Goal: Task Accomplishment & Management: Manage account settings

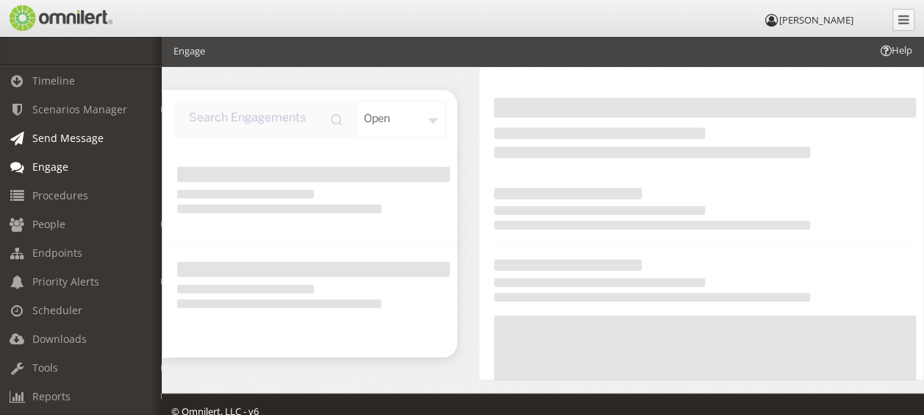
drag, startPoint x: 0, startPoint y: 0, endPoint x: 66, endPoint y: 135, distance: 150.6
click at [66, 135] on span "Send Message" at bounding box center [67, 138] width 71 height 14
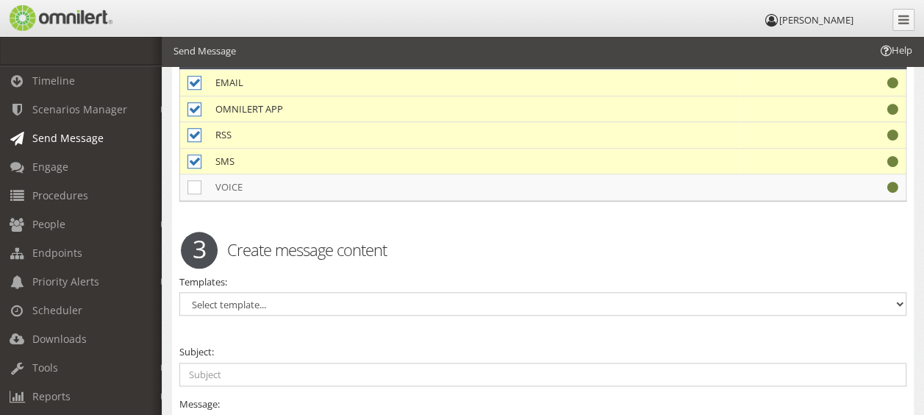
scroll to position [3382, 0]
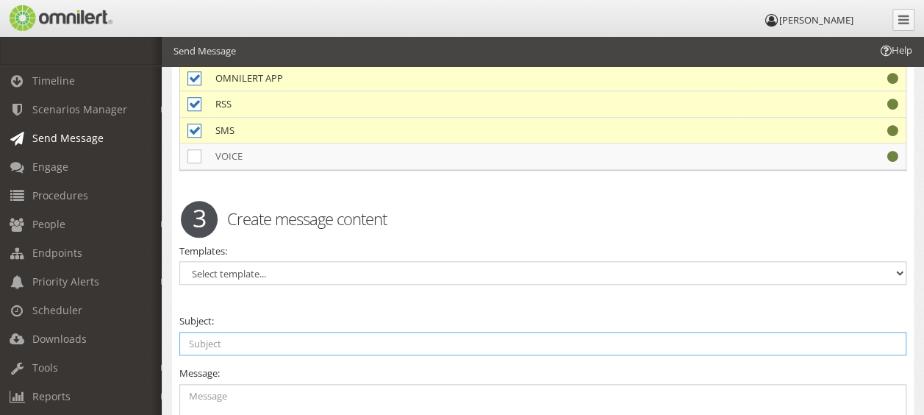
click at [230, 332] on input "text" at bounding box center [542, 344] width 727 height 24
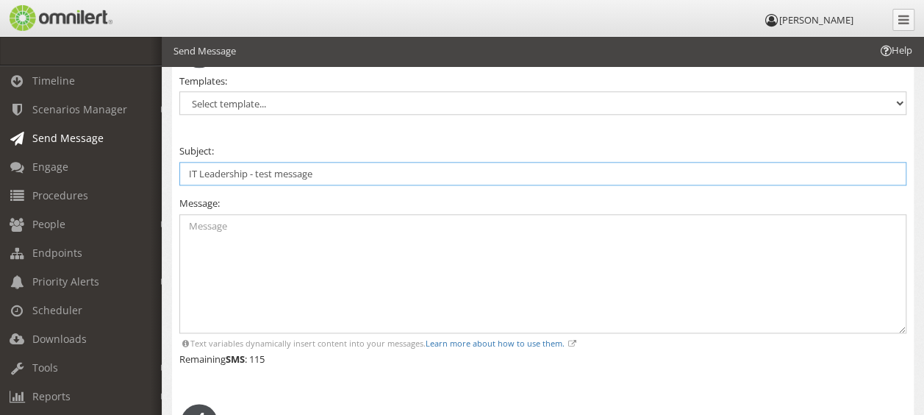
scroll to position [3529, 0]
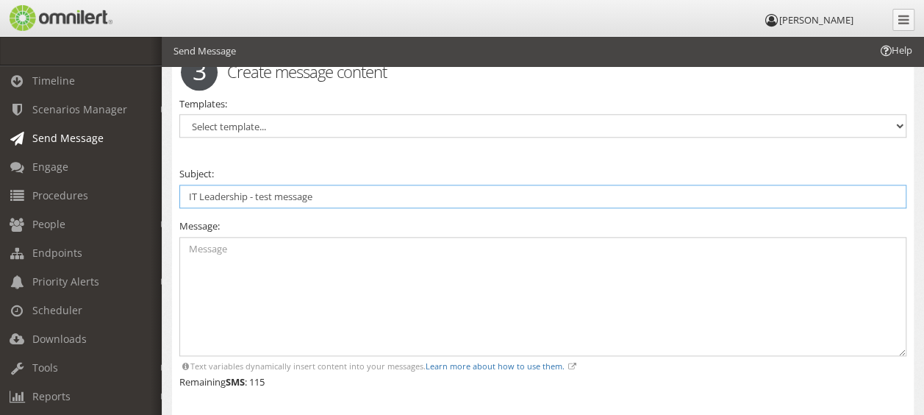
drag, startPoint x: 331, startPoint y: 133, endPoint x: 179, endPoint y: 117, distance: 152.3
click at [179, 167] on div "Subject: IT Leadership - test message" at bounding box center [542, 187] width 727 height 41
type input "i"
type input "IT leadership test message"
click at [251, 237] on textarea at bounding box center [542, 297] width 727 height 120
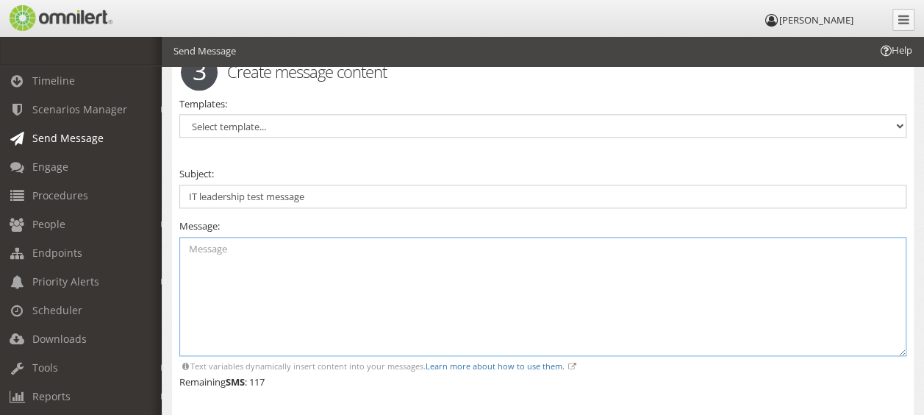
paste textarea "First name Last name [PERSON_NAME] [PERSON_NAME] [PERSON_NAME] [PERSON_NAME] [P…"
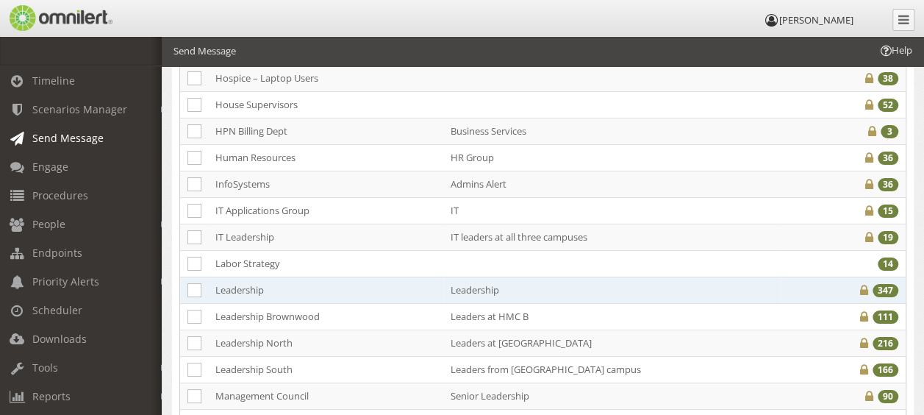
scroll to position [2573, 0]
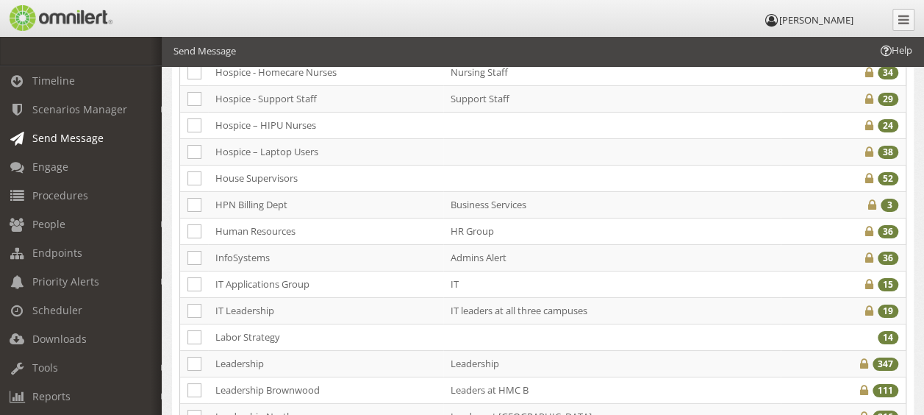
type textarea "First name Last name [PERSON_NAME] [PERSON_NAME] [PERSON_NAME] [PERSON_NAME] [P…"
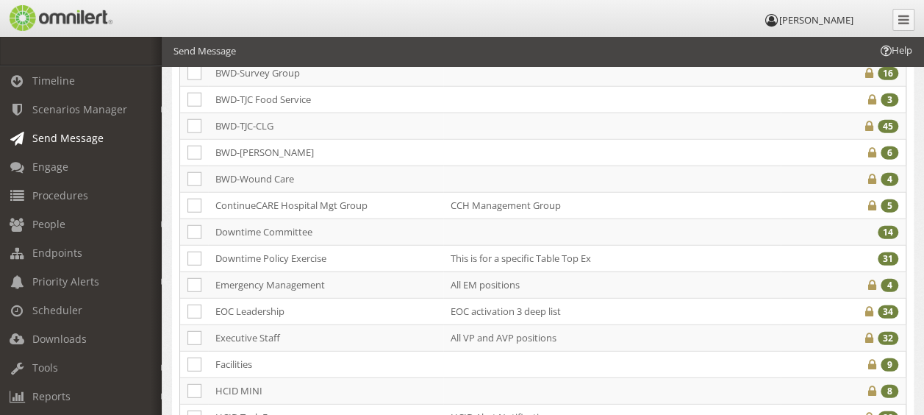
scroll to position [1870, 0]
click at [59, 219] on span "People" at bounding box center [48, 224] width 33 height 14
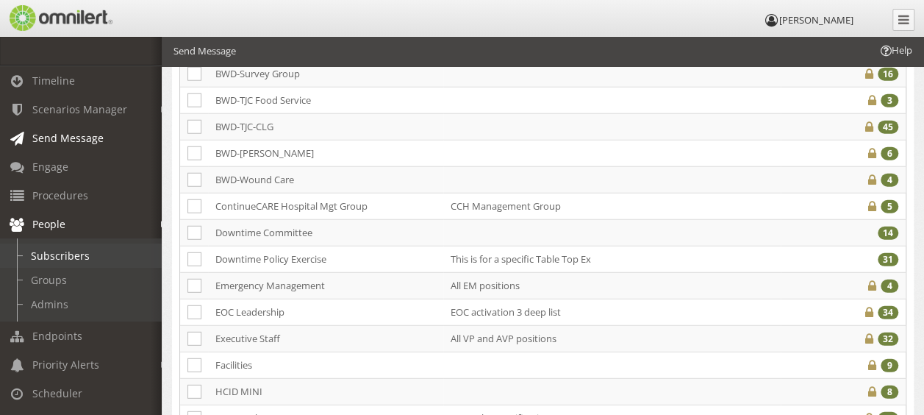
click at [56, 251] on link "Subscribers" at bounding box center [87, 255] width 175 height 24
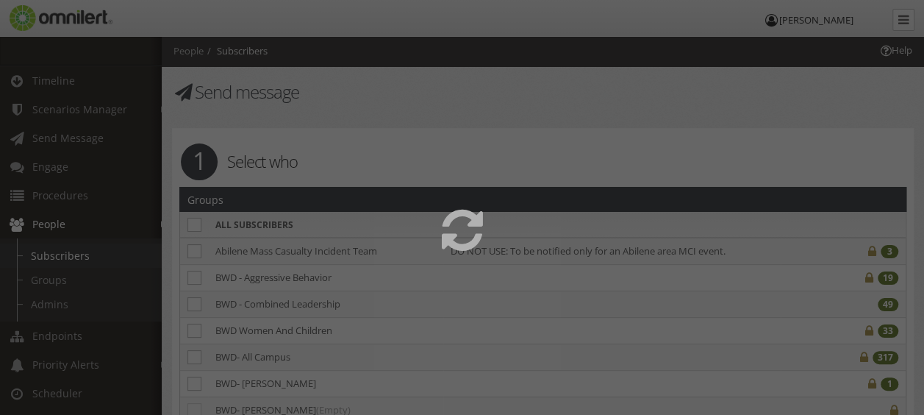
select select
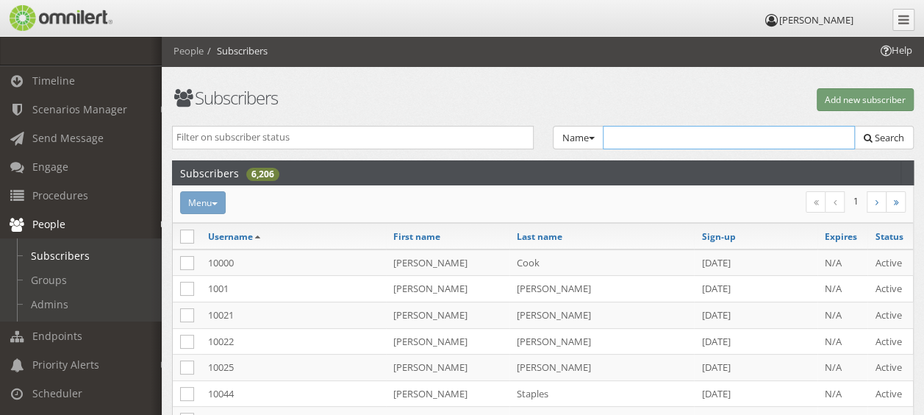
click at [667, 137] on input "text" at bounding box center [729, 138] width 253 height 24
click at [888, 138] on span "Search" at bounding box center [889, 137] width 29 height 13
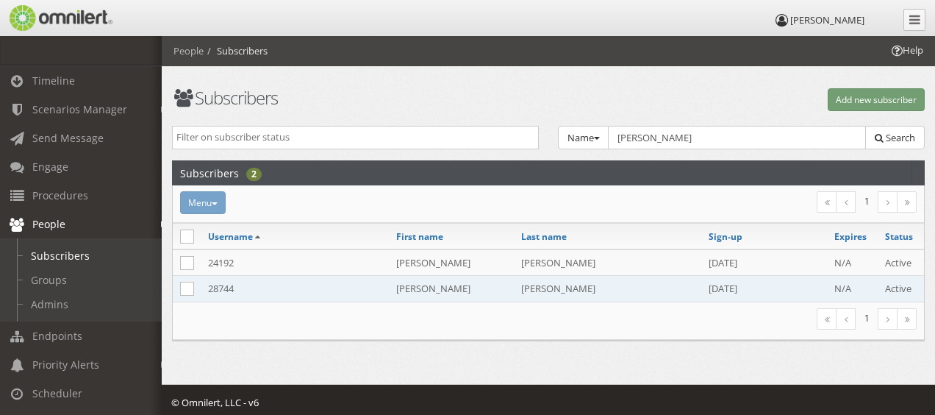
click at [535, 285] on td "[PERSON_NAME]" at bounding box center [608, 289] width 188 height 26
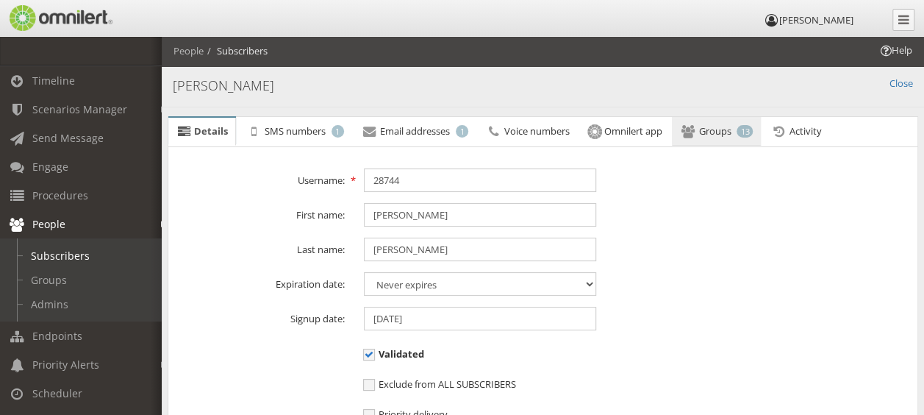
click at [720, 131] on span "Groups" at bounding box center [714, 130] width 32 height 13
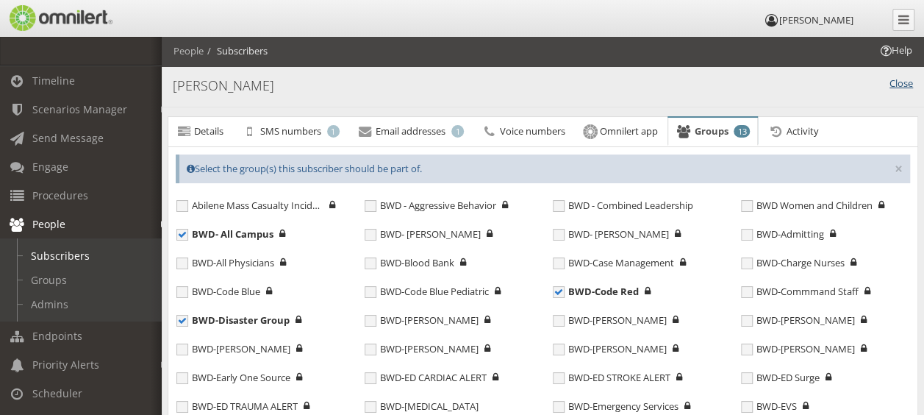
click at [909, 85] on link "Close" at bounding box center [901, 83] width 24 height 14
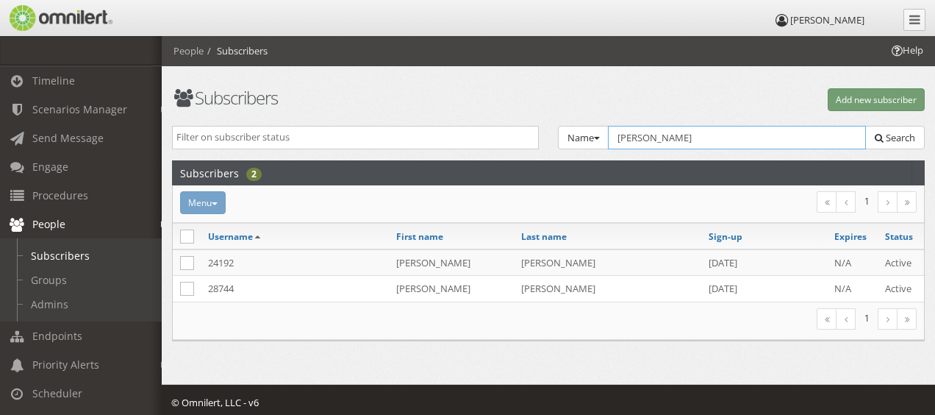
click at [681, 132] on input "[PERSON_NAME]" at bounding box center [737, 138] width 258 height 24
drag, startPoint x: 681, startPoint y: 132, endPoint x: 617, endPoint y: 133, distance: 63.2
click at [619, 133] on input "[PERSON_NAME]" at bounding box center [737, 138] width 258 height 24
type input "[PERSON_NAME]"
click at [894, 132] on span "Search" at bounding box center [900, 137] width 29 height 13
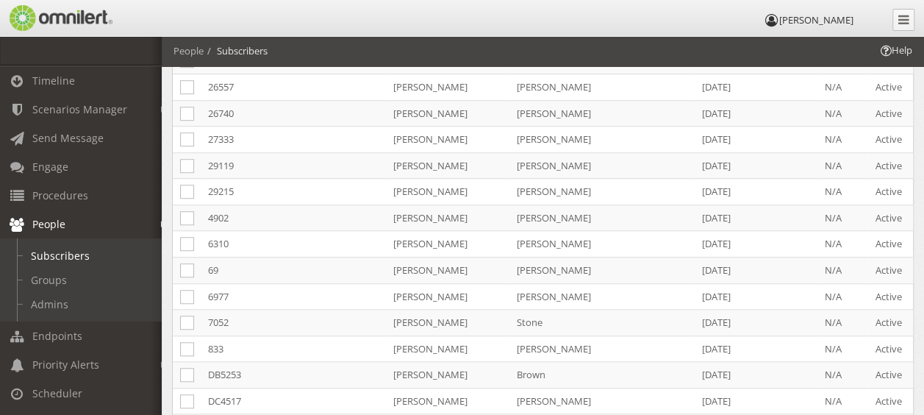
scroll to position [441, 0]
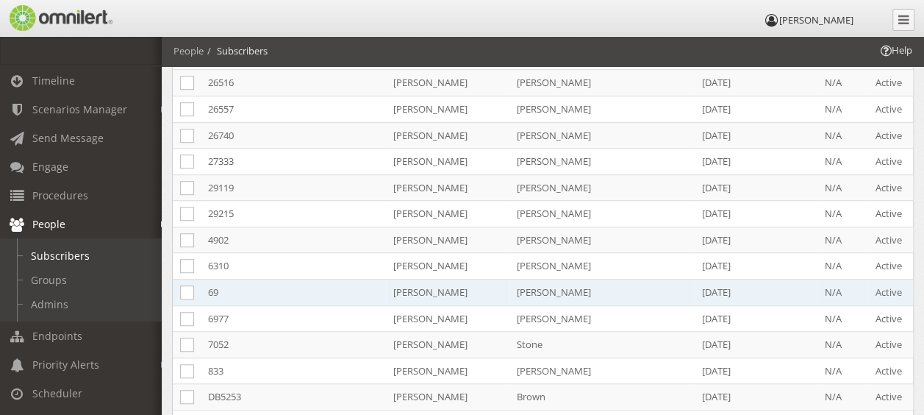
click at [553, 287] on td "[PERSON_NAME]" at bounding box center [601, 292] width 185 height 26
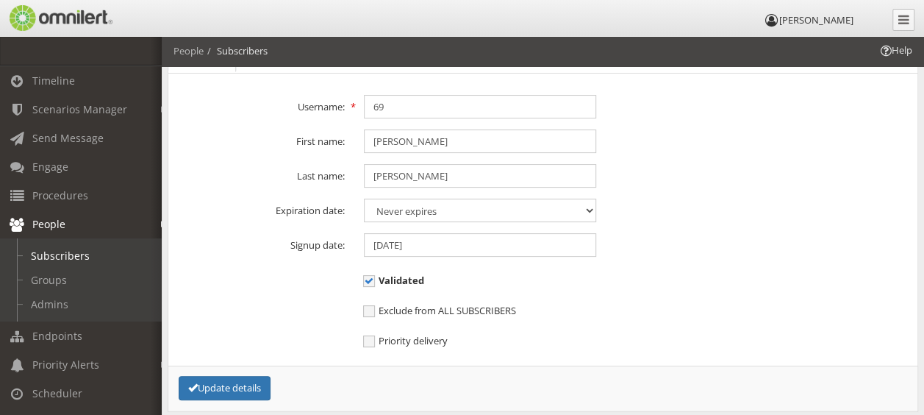
scroll to position [0, 0]
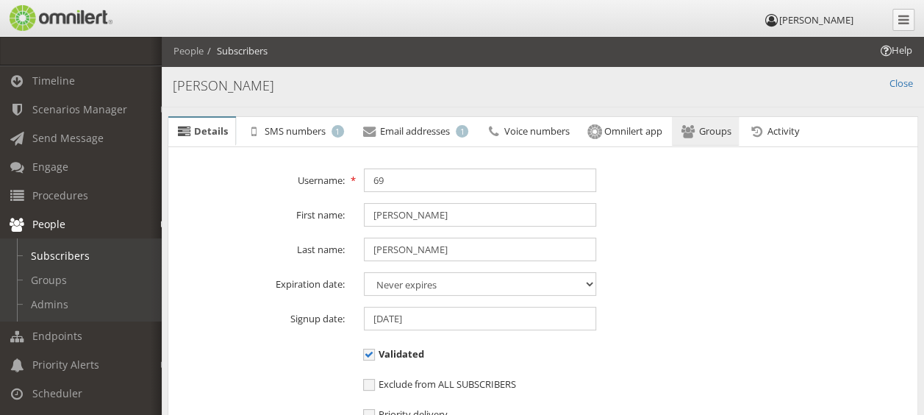
click at [724, 130] on span "Groups" at bounding box center [714, 130] width 32 height 13
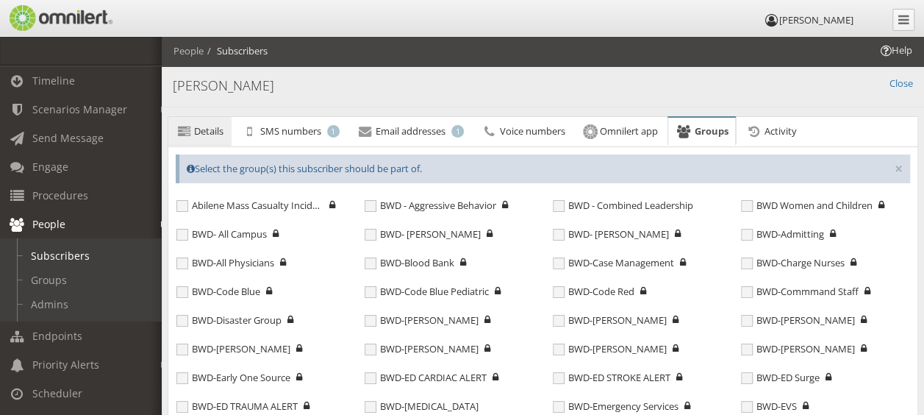
click at [198, 128] on span "Details" at bounding box center [208, 130] width 29 height 13
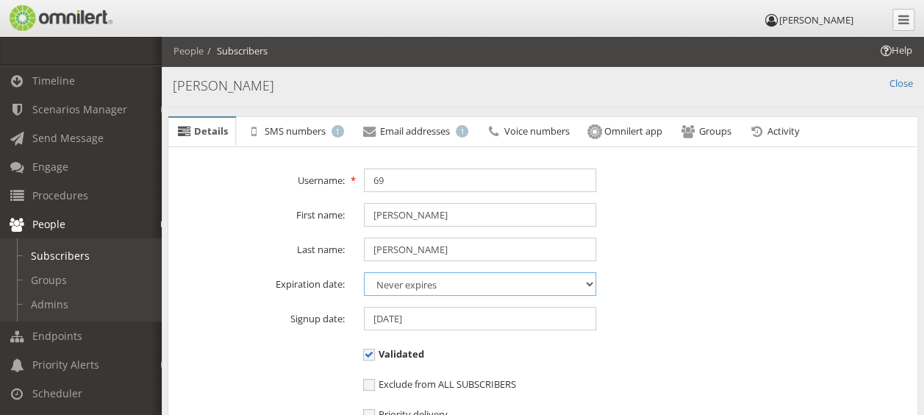
click at [589, 278] on select "Never expires 1 year from [DATE] 2 years from [DATE] 3 years from [DATE] 4 year…" at bounding box center [480, 284] width 232 height 24
select select "1"
click at [364, 272] on select "Never expires 1 year from [DATE] 2 years from [DATE] 3 years from [DATE] 4 year…" at bounding box center [480, 284] width 232 height 24
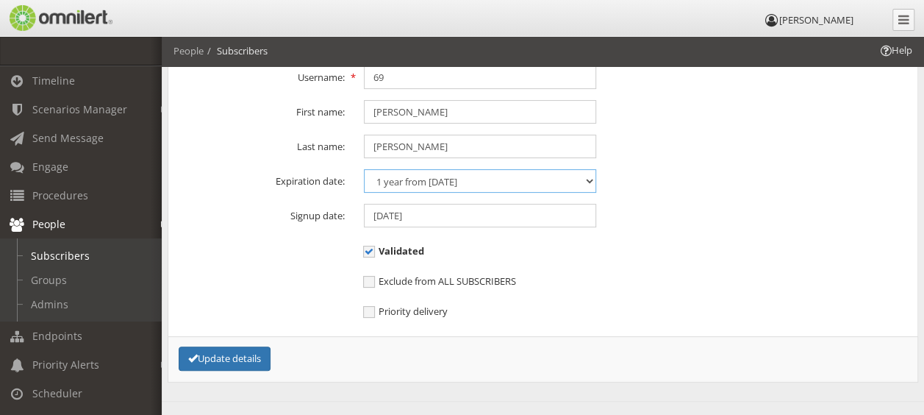
scroll to position [147, 0]
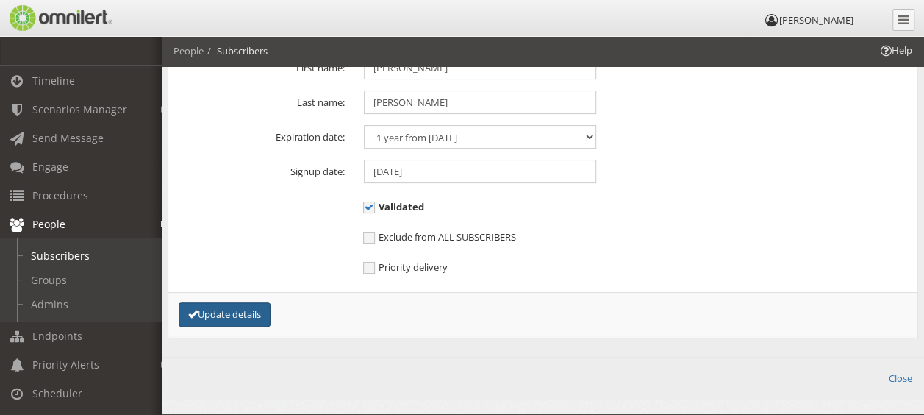
click at [239, 307] on button "Update details" at bounding box center [225, 314] width 92 height 24
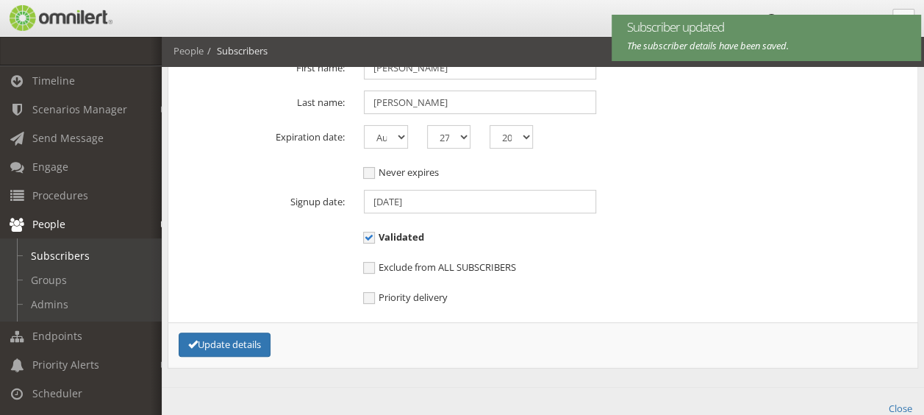
scroll to position [0, 0]
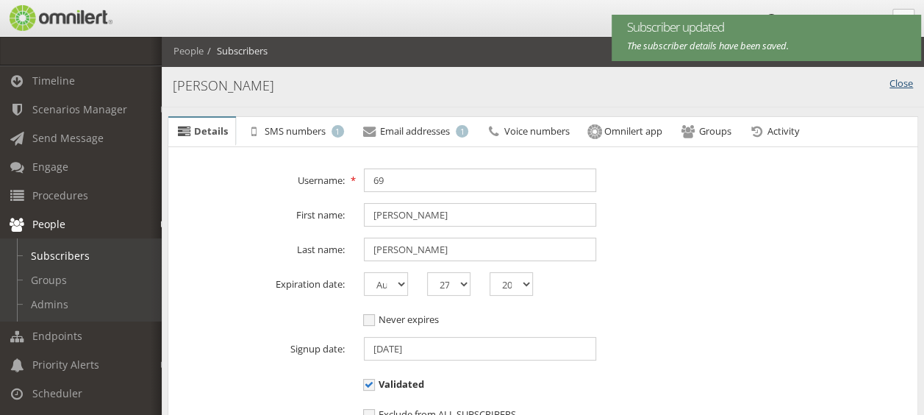
click at [901, 81] on link "Close" at bounding box center [901, 83] width 24 height 14
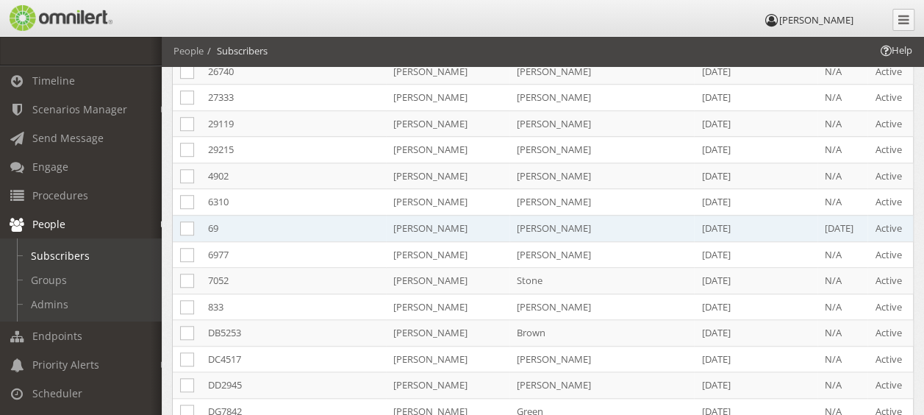
scroll to position [431, 0]
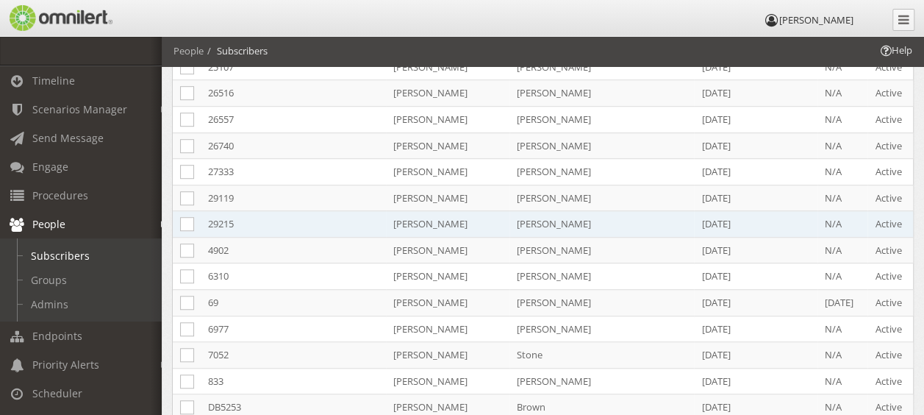
click at [728, 214] on td "[DATE]" at bounding box center [755, 224] width 123 height 26
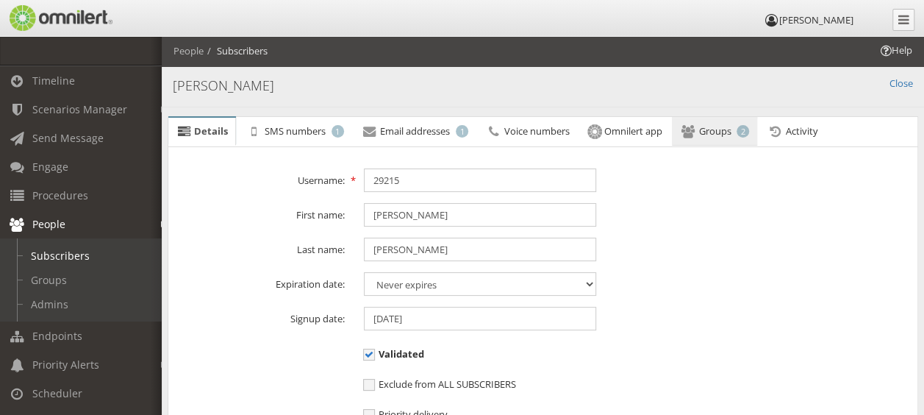
click at [722, 131] on span "Groups" at bounding box center [714, 130] width 32 height 13
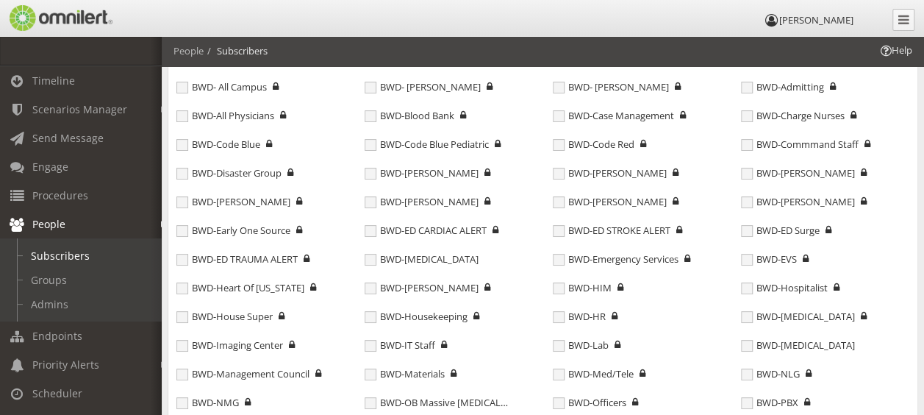
scroll to position [221, 0]
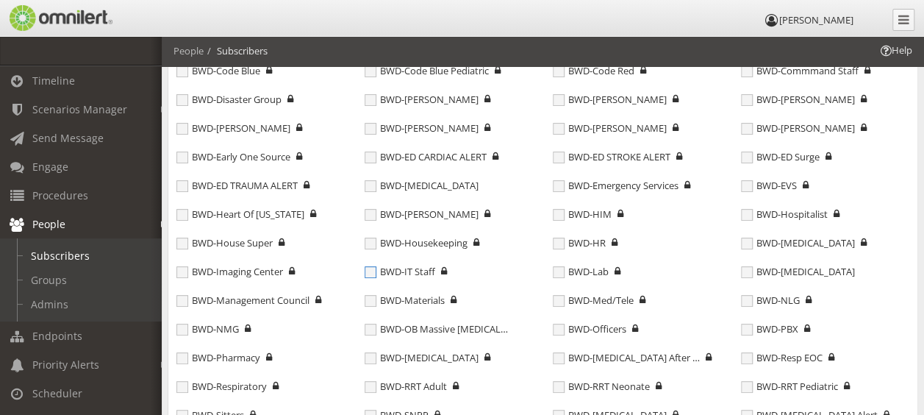
click at [366, 269] on span "BWD-IT Staff" at bounding box center [400, 271] width 71 height 12
click at [366, 269] on input "BWD-IT Staff" at bounding box center [371, 273] width 13 height 13
checkbox input "true"
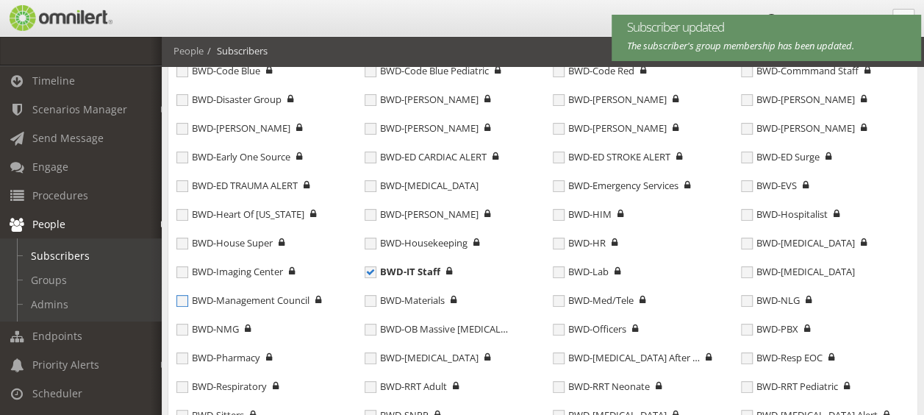
click at [185, 299] on span "BWD-Management Council" at bounding box center [242, 300] width 133 height 12
click at [185, 299] on input "BWD-Management Council" at bounding box center [182, 302] width 13 height 13
checkbox input "true"
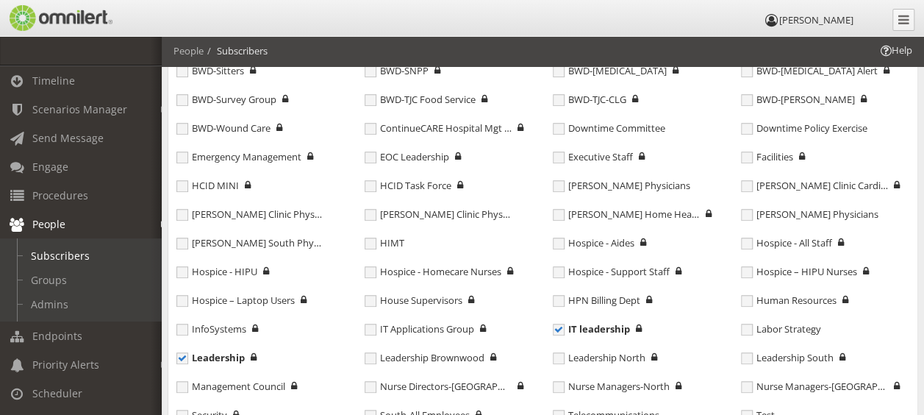
scroll to position [588, 0]
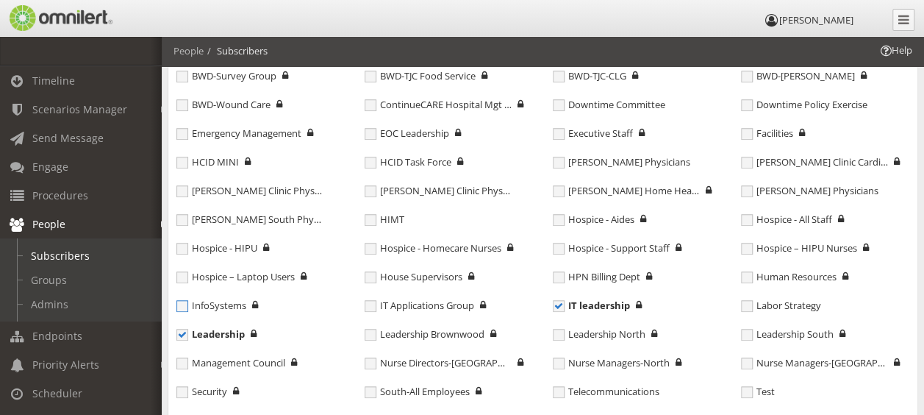
click at [178, 304] on span "InfoSystems" at bounding box center [211, 305] width 70 height 12
click at [178, 304] on input "InfoSystems" at bounding box center [182, 307] width 13 height 13
checkbox input "true"
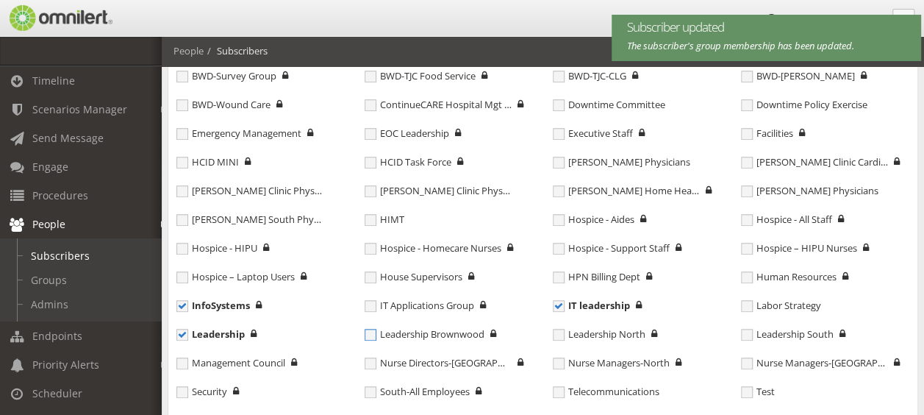
click at [373, 334] on span "Leadership Brownwood" at bounding box center [425, 334] width 120 height 12
click at [373, 334] on input "Leadership Brownwood" at bounding box center [371, 335] width 13 height 13
checkbox input "true"
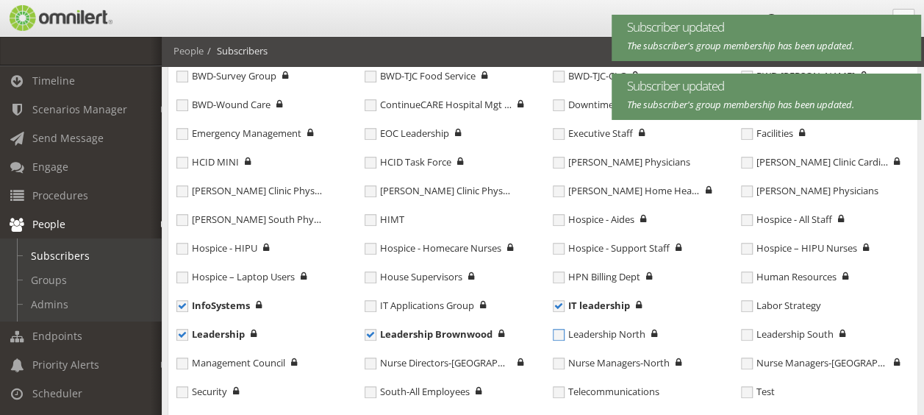
click at [559, 334] on span "Leadership North" at bounding box center [599, 334] width 93 height 12
click at [559, 334] on input "Leadership North" at bounding box center [559, 335] width 13 height 13
checkbox input "true"
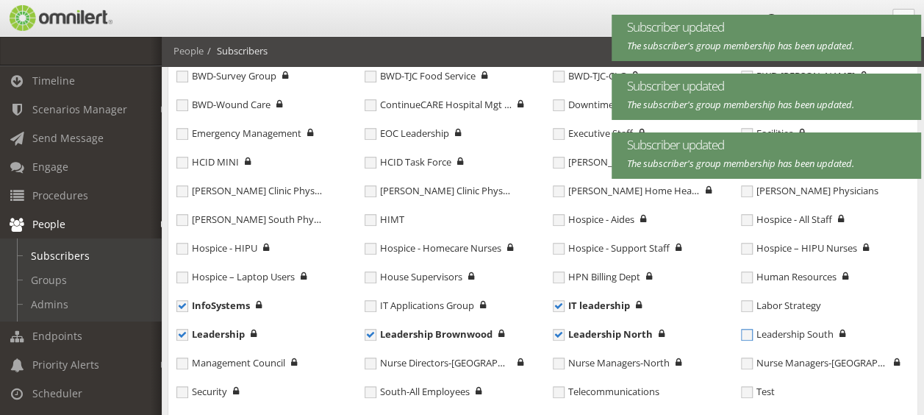
click at [750, 332] on span "Leadership South" at bounding box center [787, 334] width 93 height 12
click at [750, 332] on input "Leadership South" at bounding box center [747, 335] width 13 height 13
checkbox input "true"
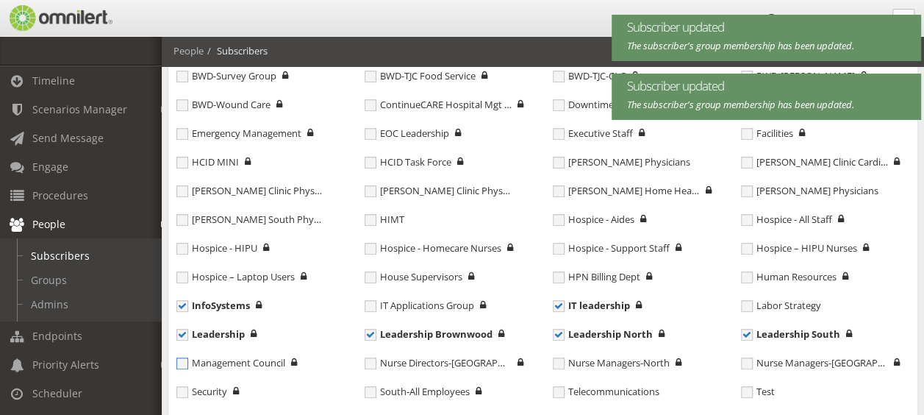
click at [183, 360] on span "Management Council" at bounding box center [230, 363] width 109 height 12
click at [183, 360] on input "Management Council" at bounding box center [182, 364] width 13 height 13
checkbox input "true"
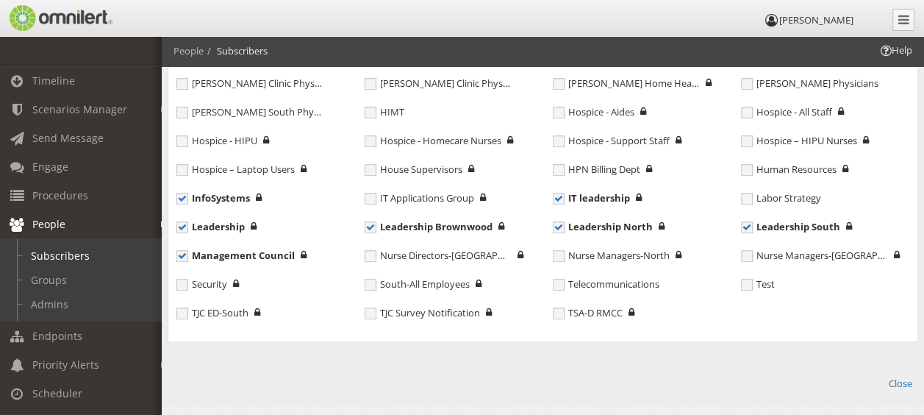
scroll to position [722, 0]
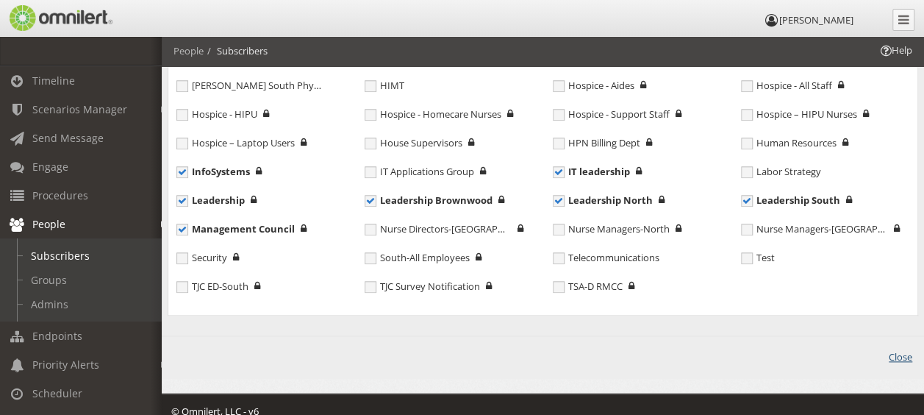
click at [891, 351] on link "Close" at bounding box center [901, 357] width 24 height 14
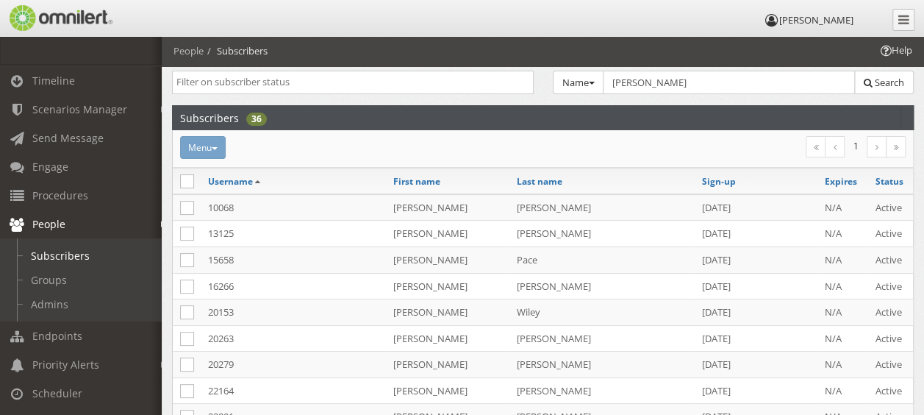
scroll to position [0, 0]
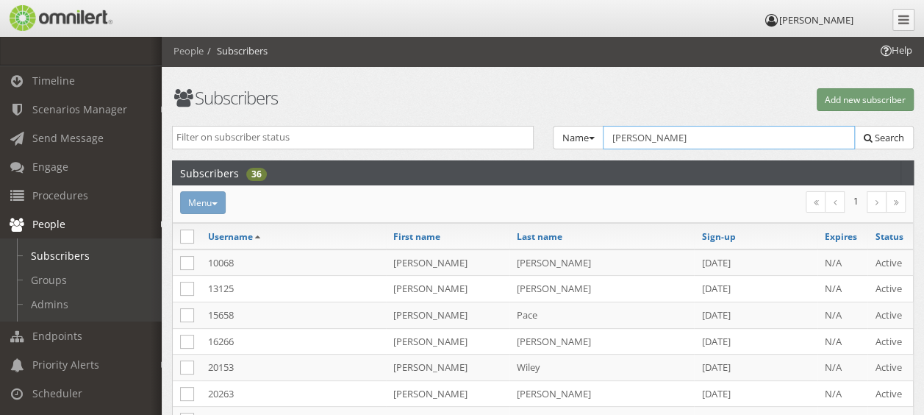
drag, startPoint x: 647, startPoint y: 137, endPoint x: 609, endPoint y: 140, distance: 38.3
click at [609, 140] on input "[PERSON_NAME]" at bounding box center [729, 138] width 253 height 24
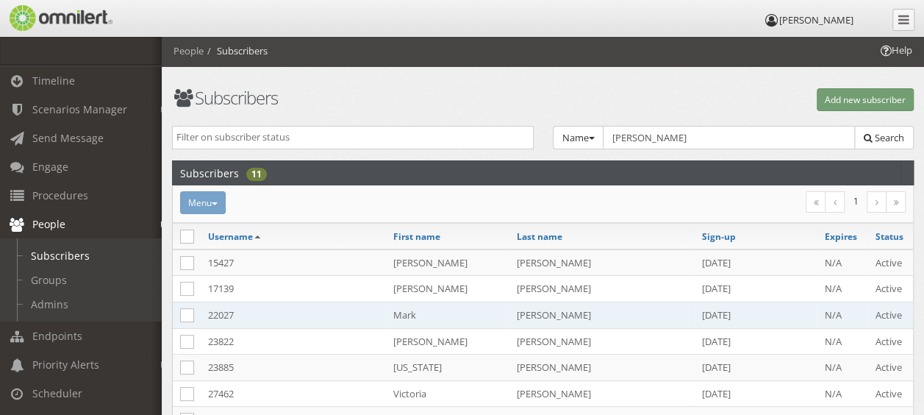
click at [531, 312] on td "[PERSON_NAME]" at bounding box center [601, 314] width 185 height 26
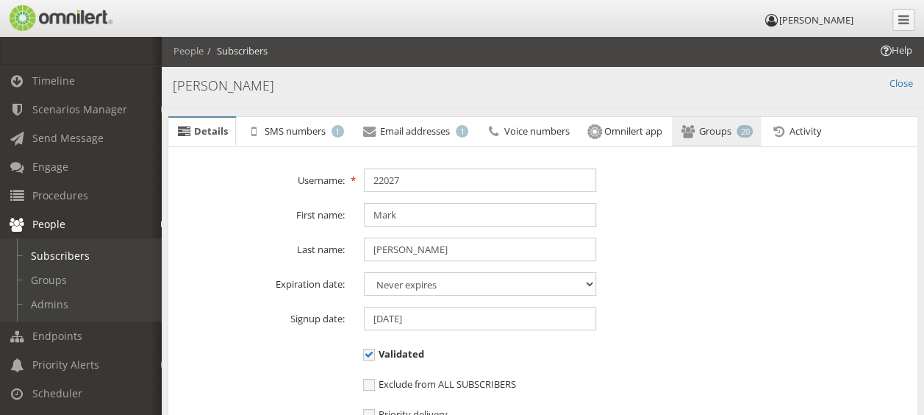
click at [715, 132] on span "Groups" at bounding box center [714, 130] width 32 height 13
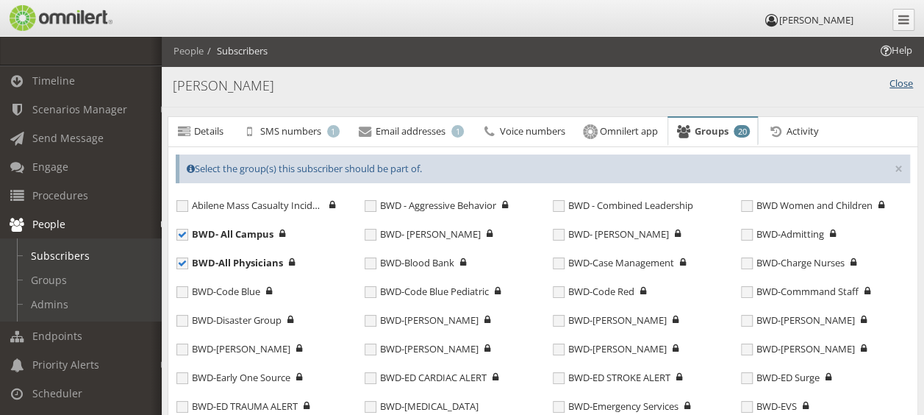
click at [898, 77] on link "Close" at bounding box center [901, 83] width 24 height 14
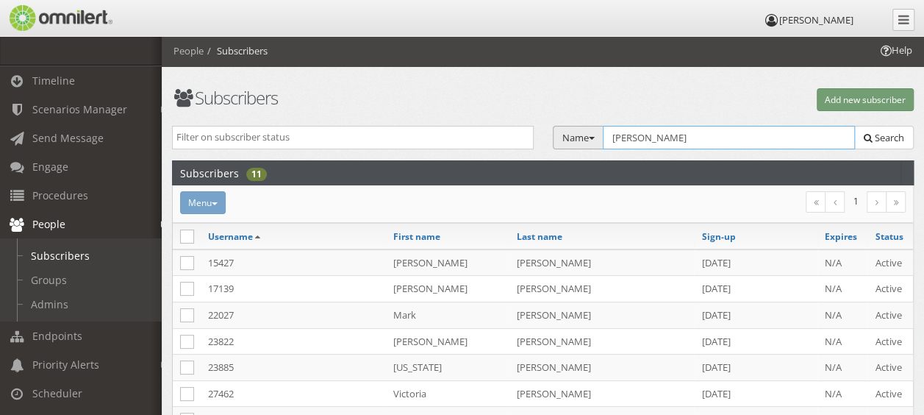
drag, startPoint x: 704, startPoint y: 138, endPoint x: 604, endPoint y: 127, distance: 101.3
click at [604, 127] on div "Name Group Email Name SMS Voice TTY Tags Select Group... Abilene Mass Casualty …" at bounding box center [734, 138] width 362 height 24
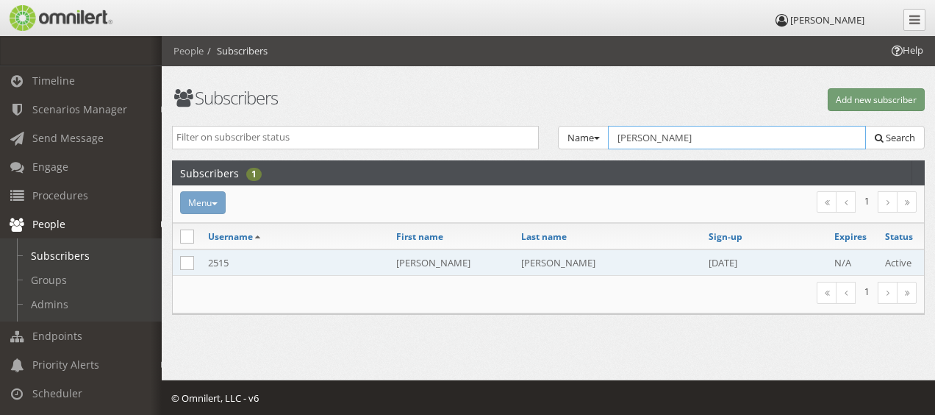
type input "[PERSON_NAME]"
click at [542, 258] on td "[PERSON_NAME]" at bounding box center [608, 262] width 188 height 26
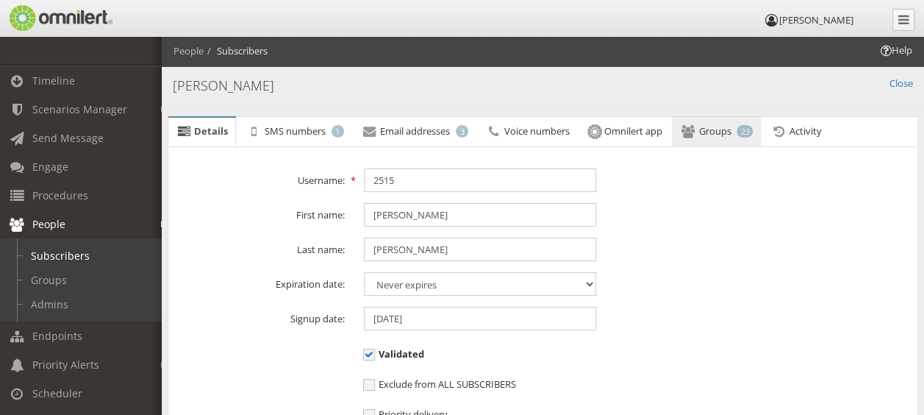
click at [719, 125] on span "Groups" at bounding box center [714, 130] width 32 height 13
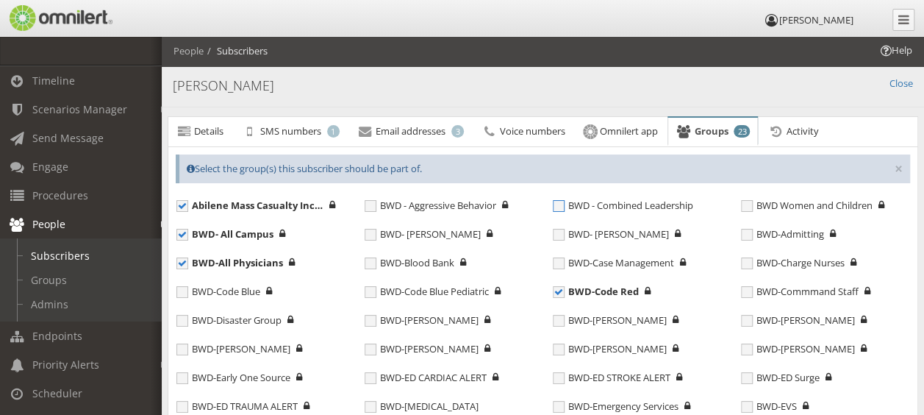
click at [560, 206] on span "BWD - Combined Leadership" at bounding box center [623, 205] width 140 height 12
click at [560, 206] on input "BWD - Combined Leadership" at bounding box center [559, 207] width 13 height 13
checkbox input "true"
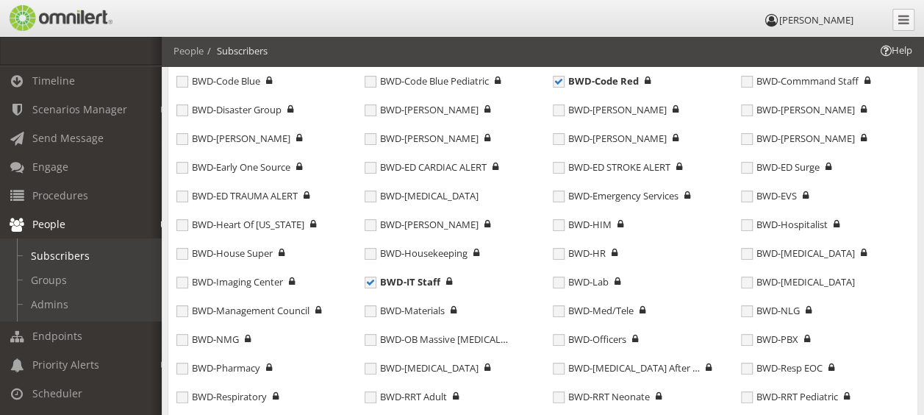
scroll to position [221, 0]
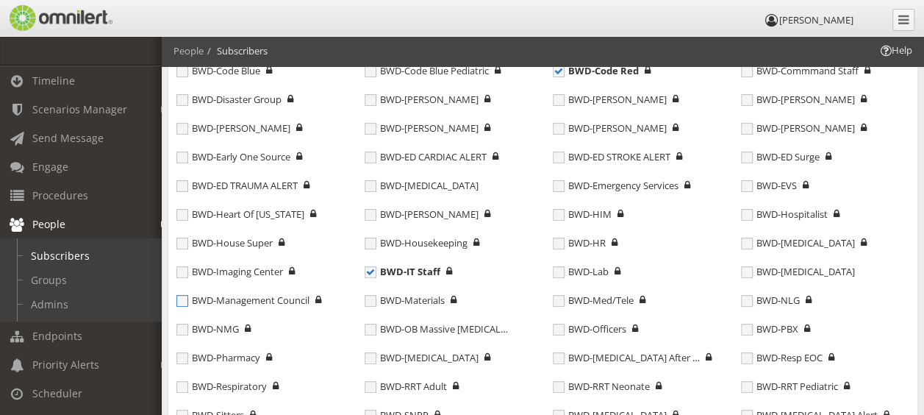
click at [179, 297] on span "BWD-Management Council" at bounding box center [242, 300] width 133 height 12
click at [179, 297] on input "BWD-Management Council" at bounding box center [182, 302] width 13 height 13
checkbox input "true"
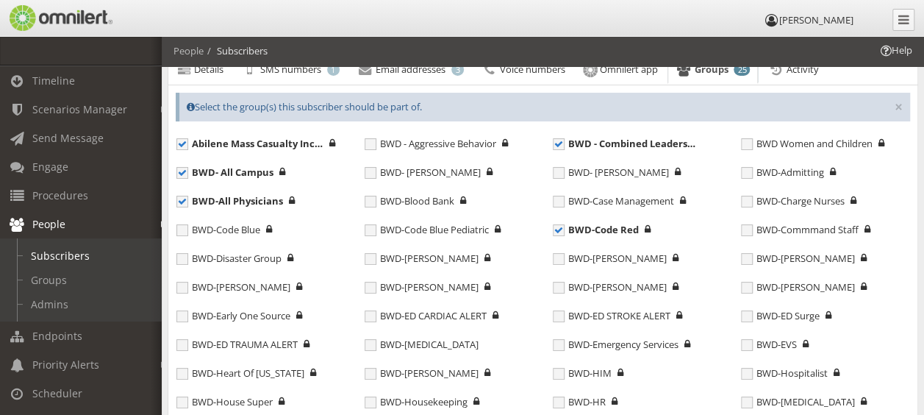
scroll to position [0, 0]
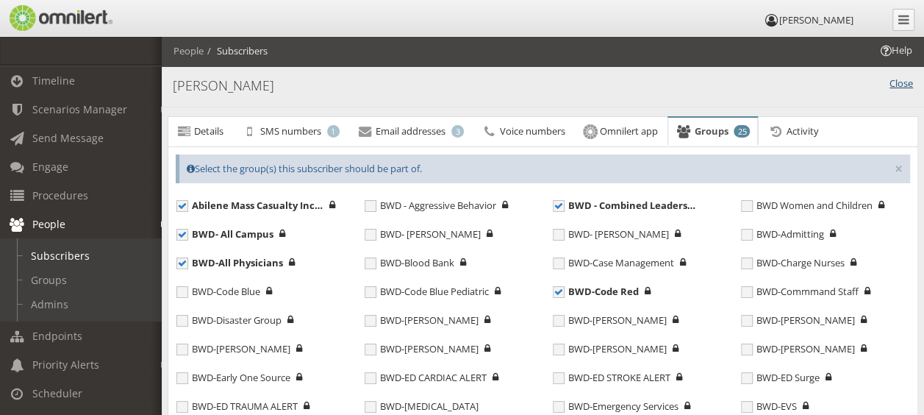
click at [902, 85] on link "Close" at bounding box center [901, 83] width 24 height 14
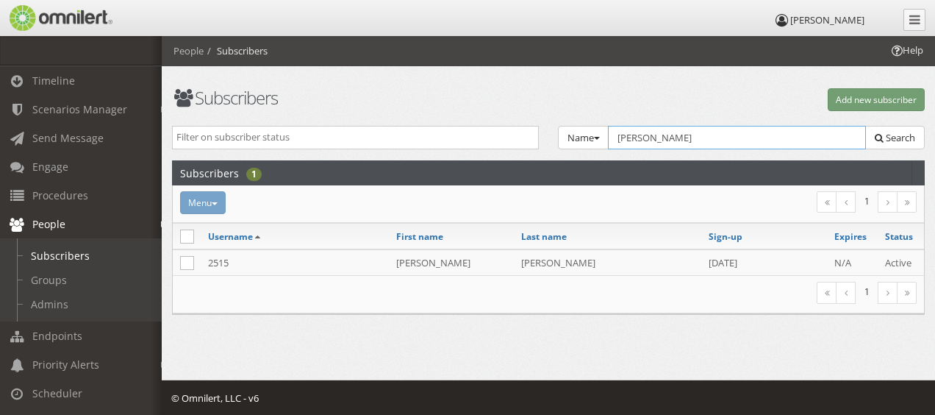
click at [689, 140] on input "[PERSON_NAME]" at bounding box center [737, 138] width 258 height 24
drag, startPoint x: 689, startPoint y: 140, endPoint x: 584, endPoint y: 133, distance: 105.4
click at [584, 133] on div "Name Group Email Name SMS Voice TTY Tags Select Group... Abilene Mass Casualty …" at bounding box center [741, 138] width 367 height 24
click at [886, 131] on span "Search" at bounding box center [900, 137] width 29 height 13
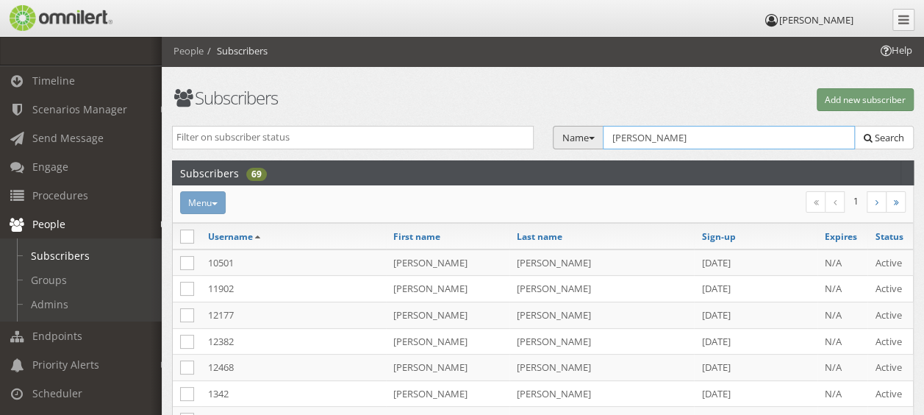
drag, startPoint x: 691, startPoint y: 137, endPoint x: 584, endPoint y: 129, distance: 107.6
click at [584, 129] on div "Name Group Email Name SMS Voice TTY Tags Select Group... Abilene Mass Casualty …" at bounding box center [734, 138] width 362 height 24
type input "[PERSON_NAME]"
click at [889, 135] on span "Search" at bounding box center [889, 137] width 29 height 13
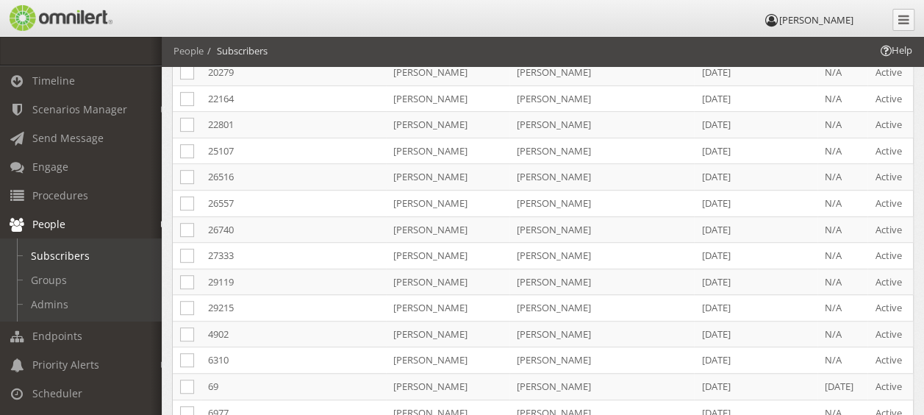
scroll to position [368, 0]
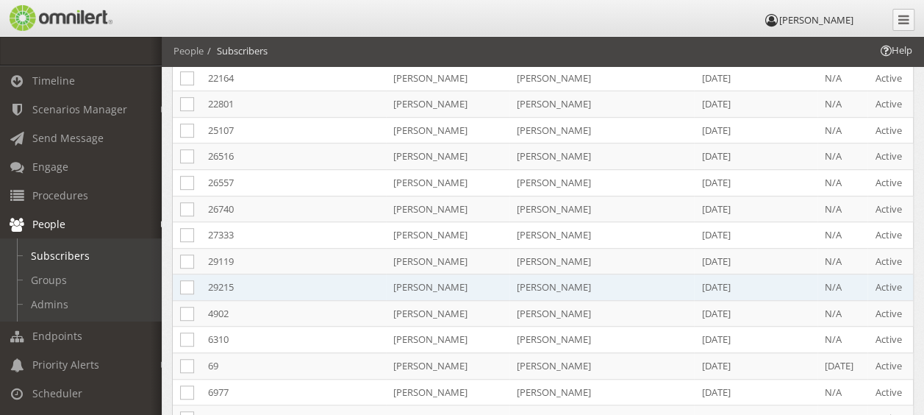
click at [525, 282] on td "[PERSON_NAME]" at bounding box center [601, 287] width 185 height 26
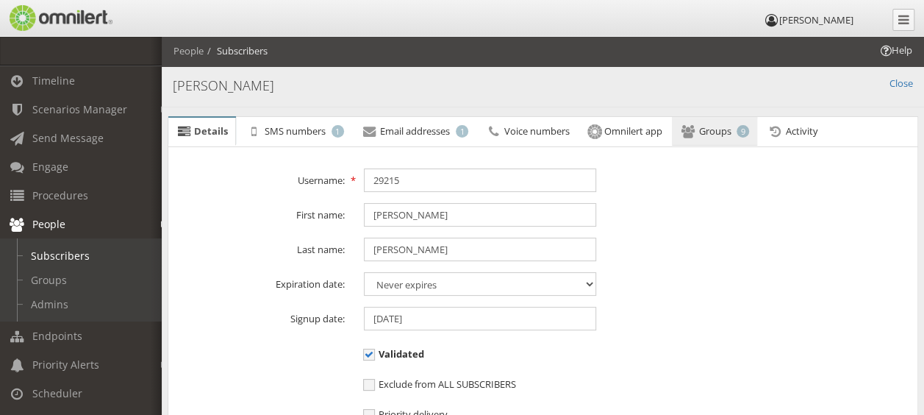
click at [723, 126] on span "Groups" at bounding box center [714, 130] width 32 height 13
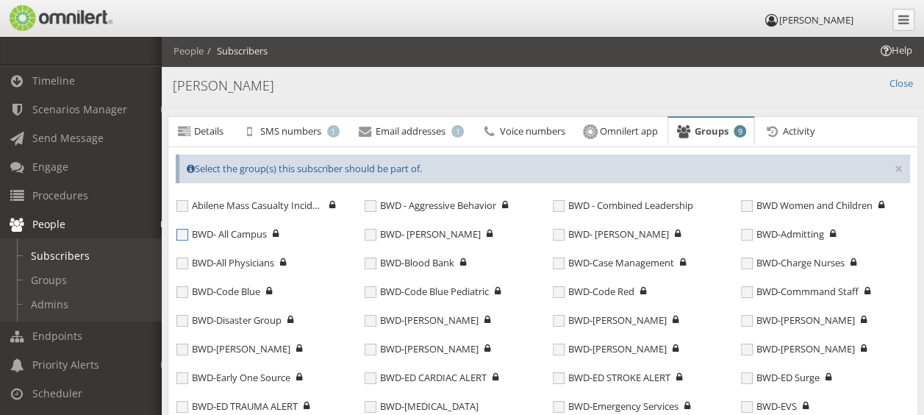
click at [176, 229] on span "BWD- All Campus" at bounding box center [221, 234] width 90 height 12
click at [176, 229] on input "BWD- All Campus" at bounding box center [182, 235] width 13 height 13
checkbox input "true"
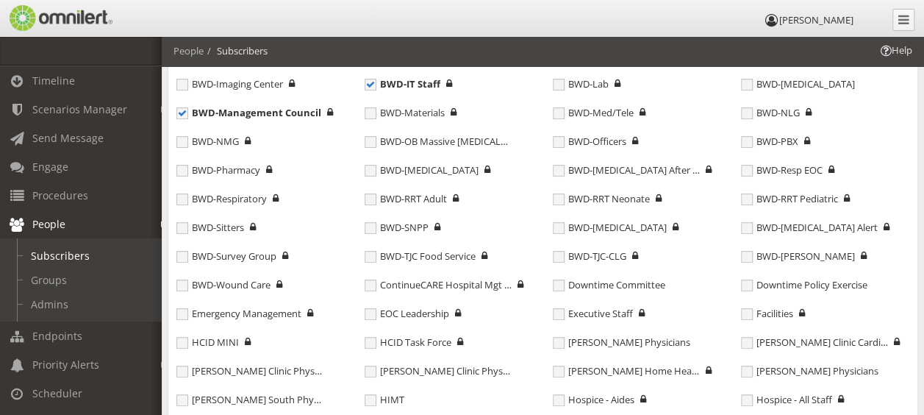
scroll to position [441, 0]
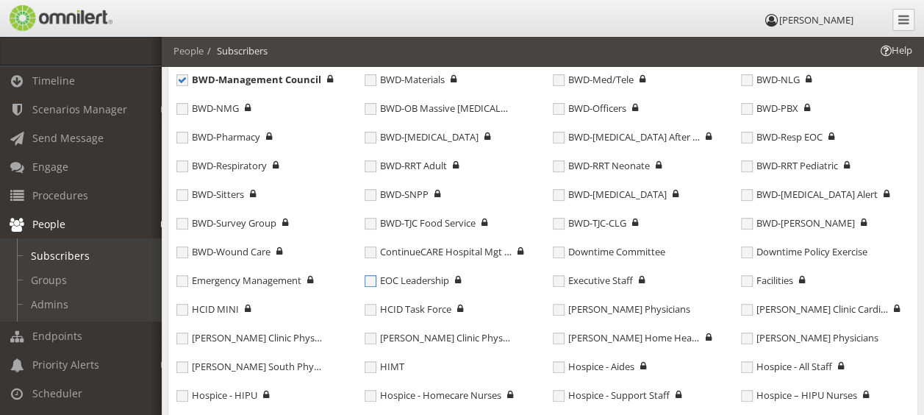
click at [370, 280] on span "EOC Leadership" at bounding box center [407, 280] width 85 height 12
click at [370, 280] on input "EOC Leadership" at bounding box center [371, 282] width 13 height 13
checkbox input "true"
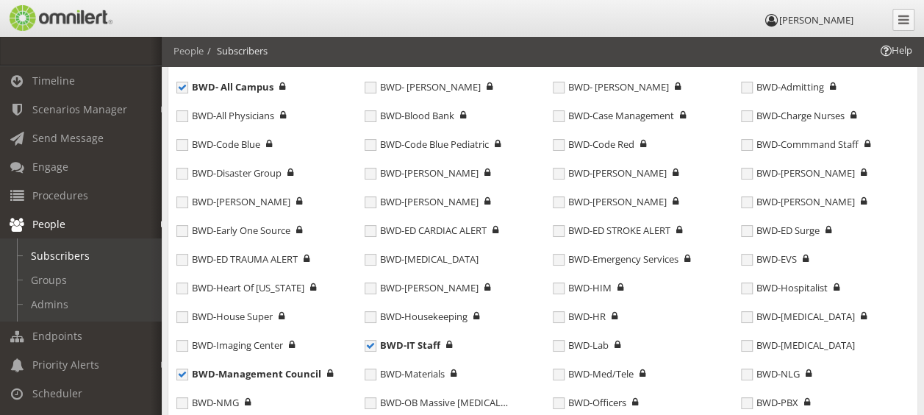
scroll to position [0, 0]
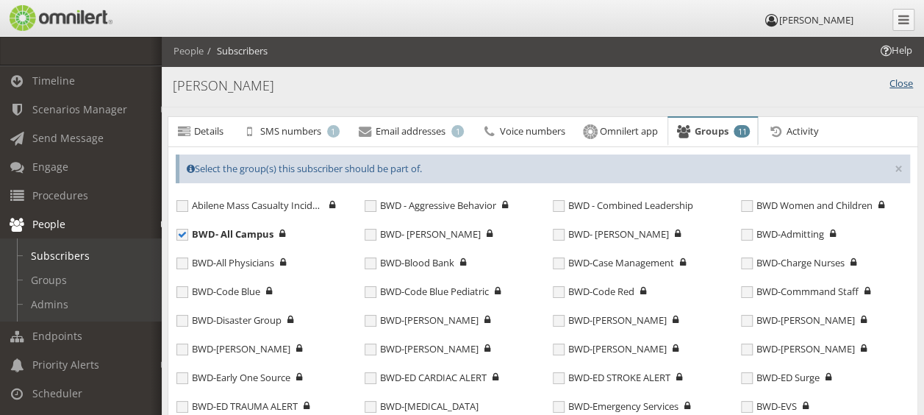
click at [895, 82] on link "Close" at bounding box center [901, 83] width 24 height 14
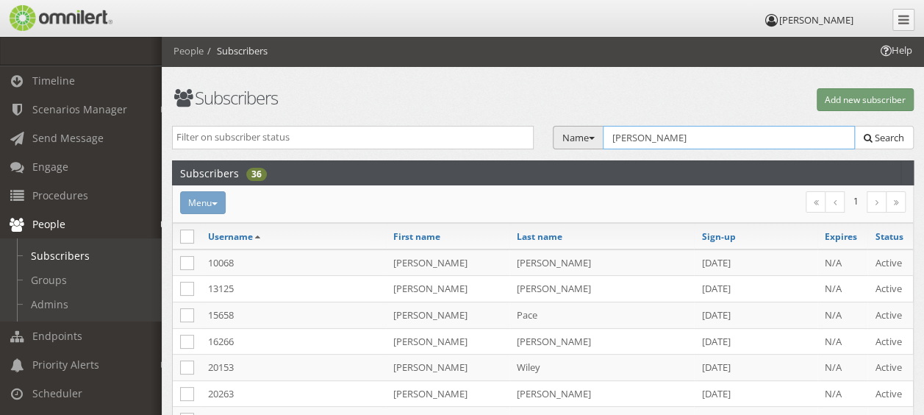
drag, startPoint x: 650, startPoint y: 131, endPoint x: 597, endPoint y: 132, distance: 52.9
click at [597, 132] on div "Name Group Email Name SMS Voice TTY Tags Select Group... Abilene Mass Casualty …" at bounding box center [734, 138] width 362 height 24
type input "[PERSON_NAME]"
click at [889, 136] on span "Search" at bounding box center [889, 137] width 29 height 13
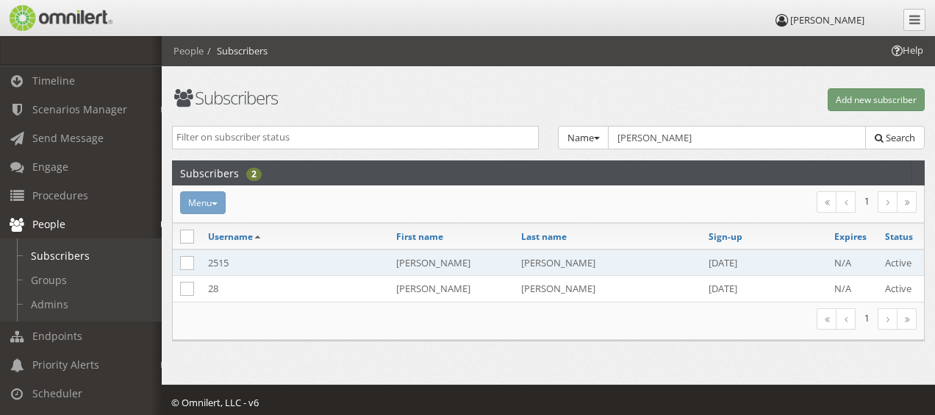
click at [533, 262] on td "[PERSON_NAME]" at bounding box center [608, 262] width 188 height 26
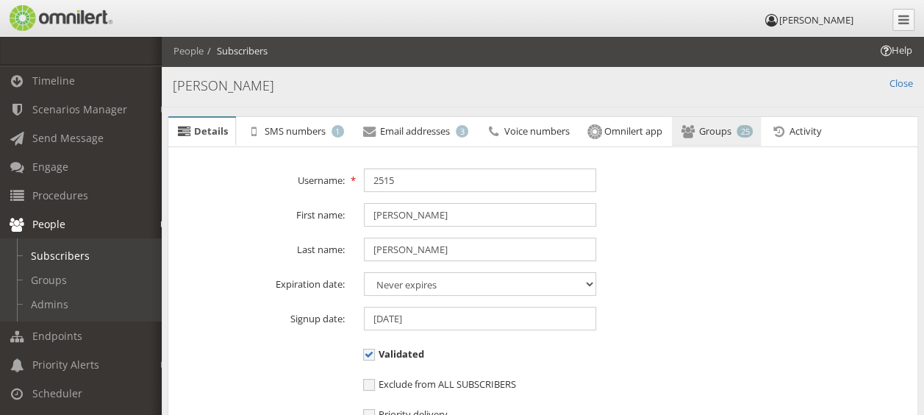
click at [738, 125] on link "Groups 25" at bounding box center [716, 131] width 89 height 29
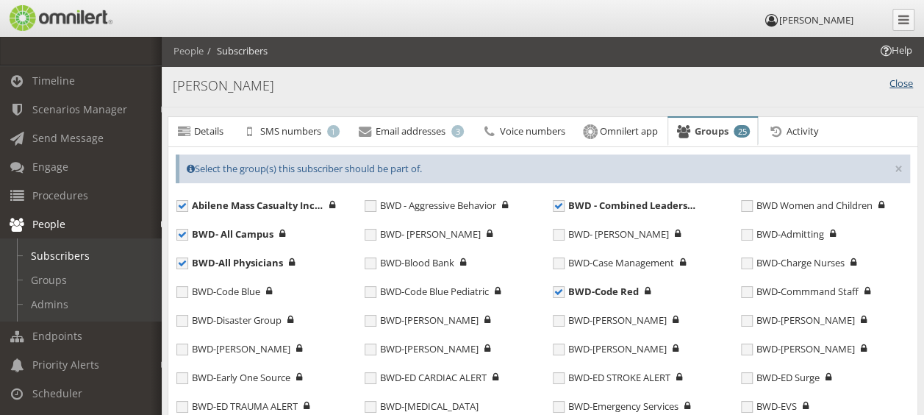
click at [906, 79] on link "Close" at bounding box center [901, 83] width 24 height 14
